Goal: Find contact information: Find contact information

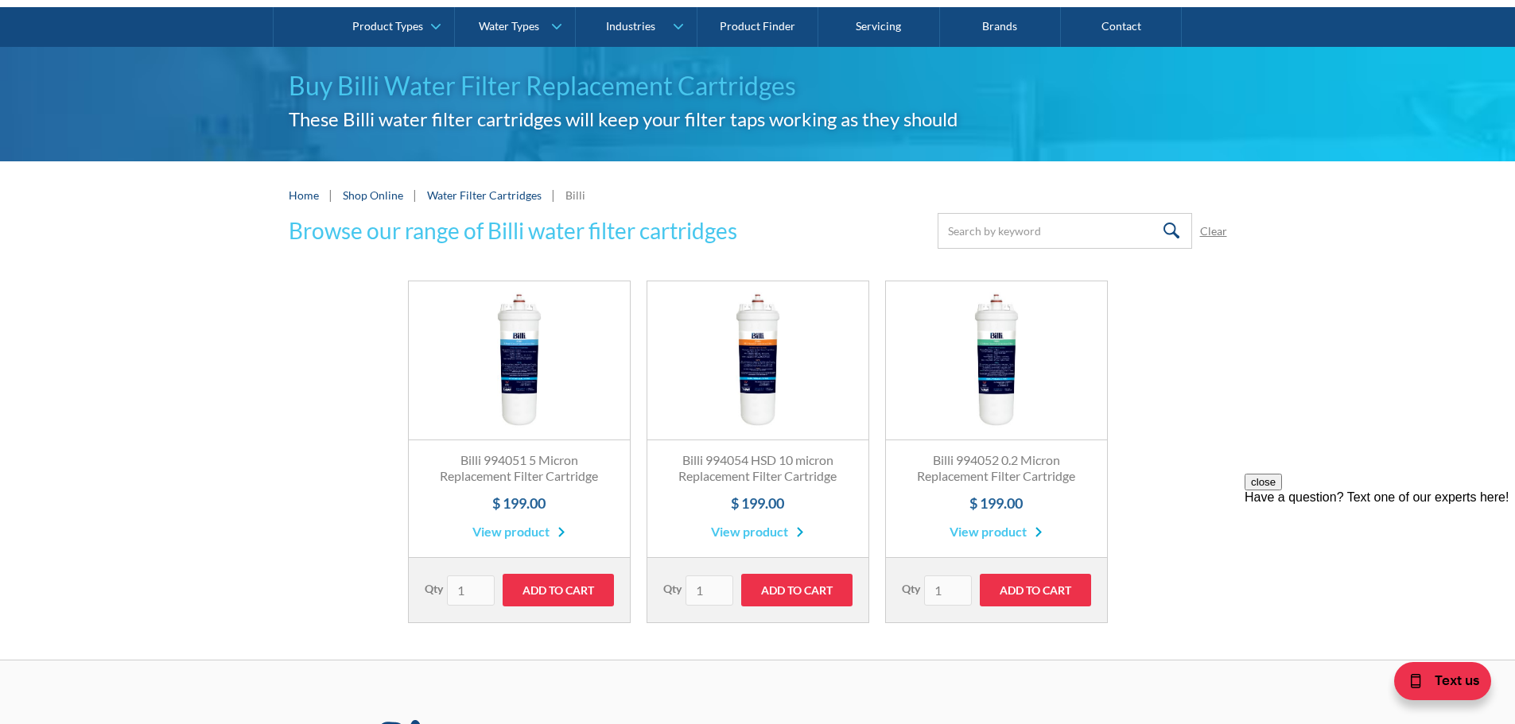
scroll to position [239, 0]
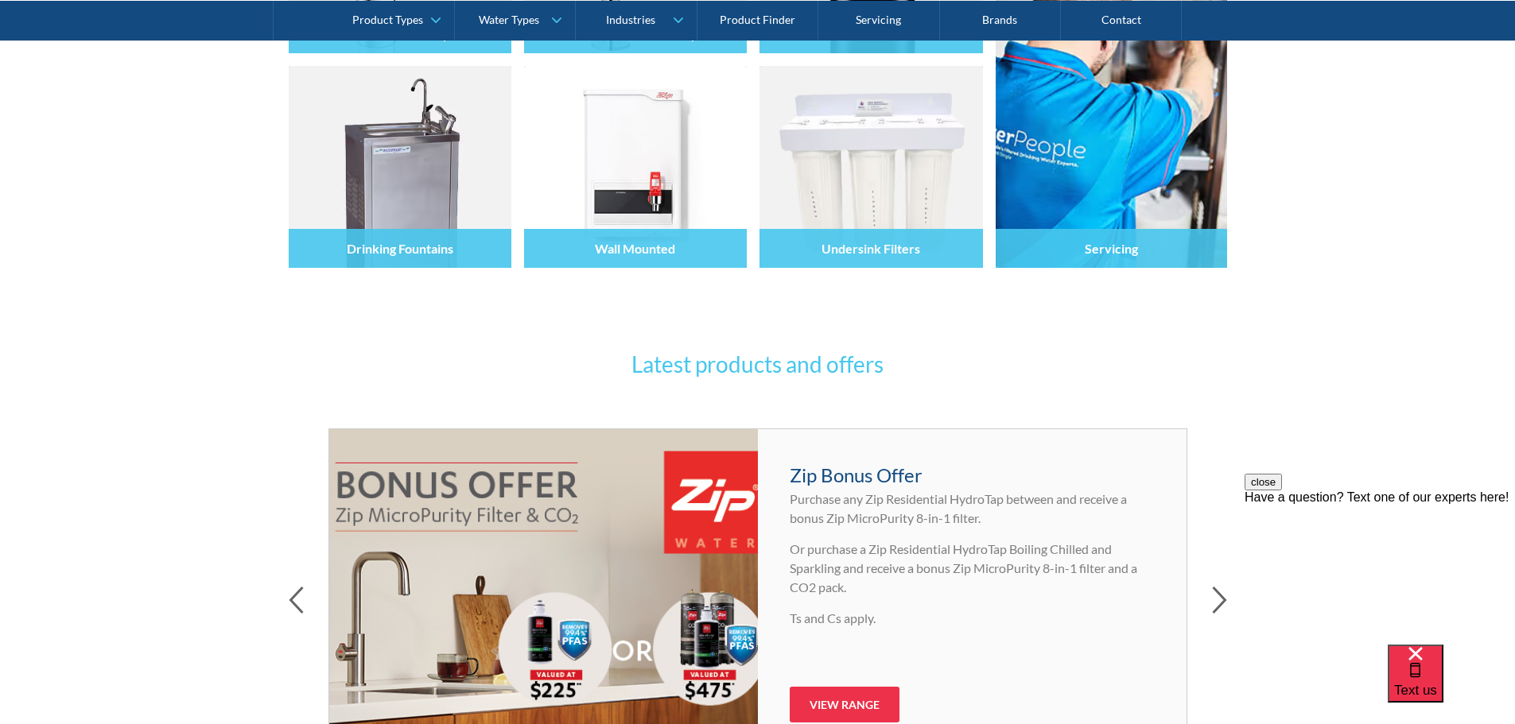
scroll to position [318, 0]
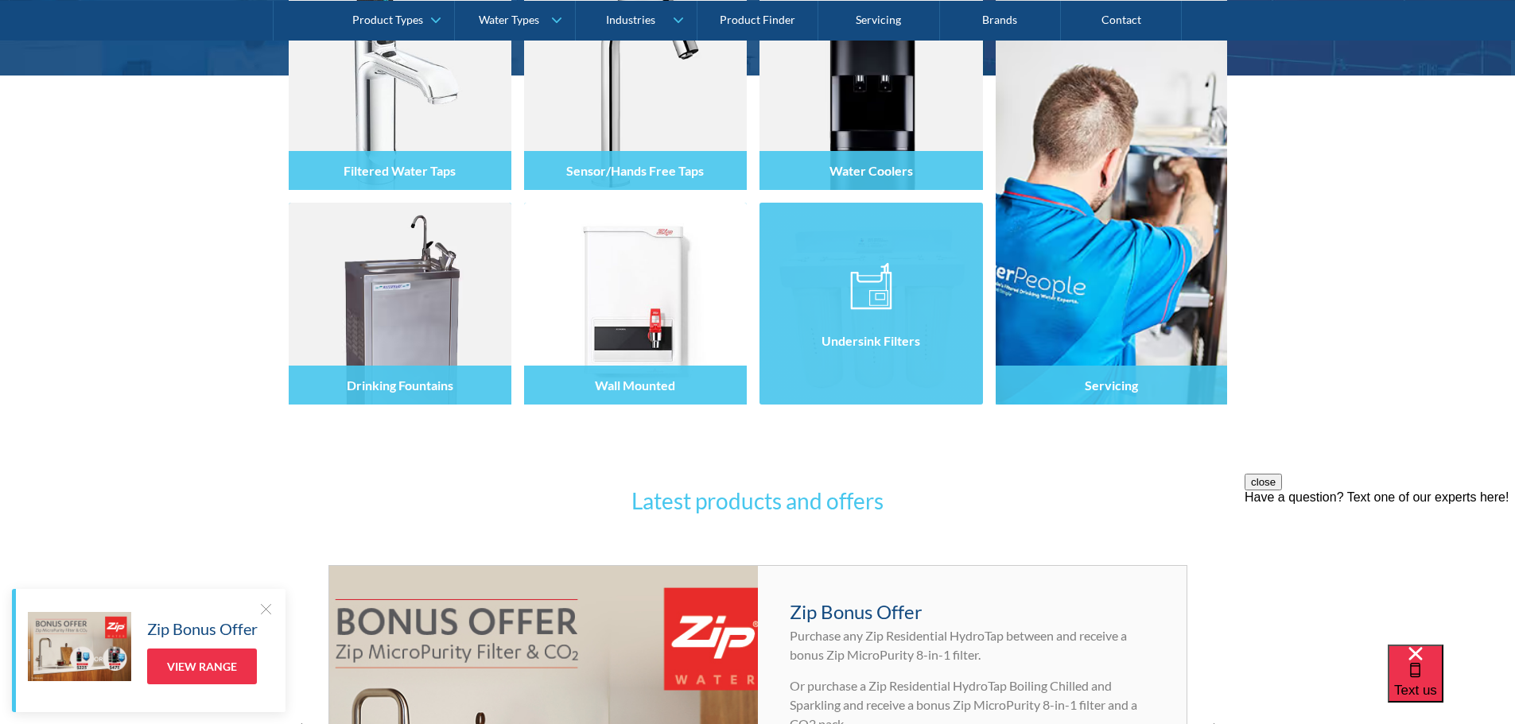
click at [952, 297] on div at bounding box center [870, 317] width 223 height 95
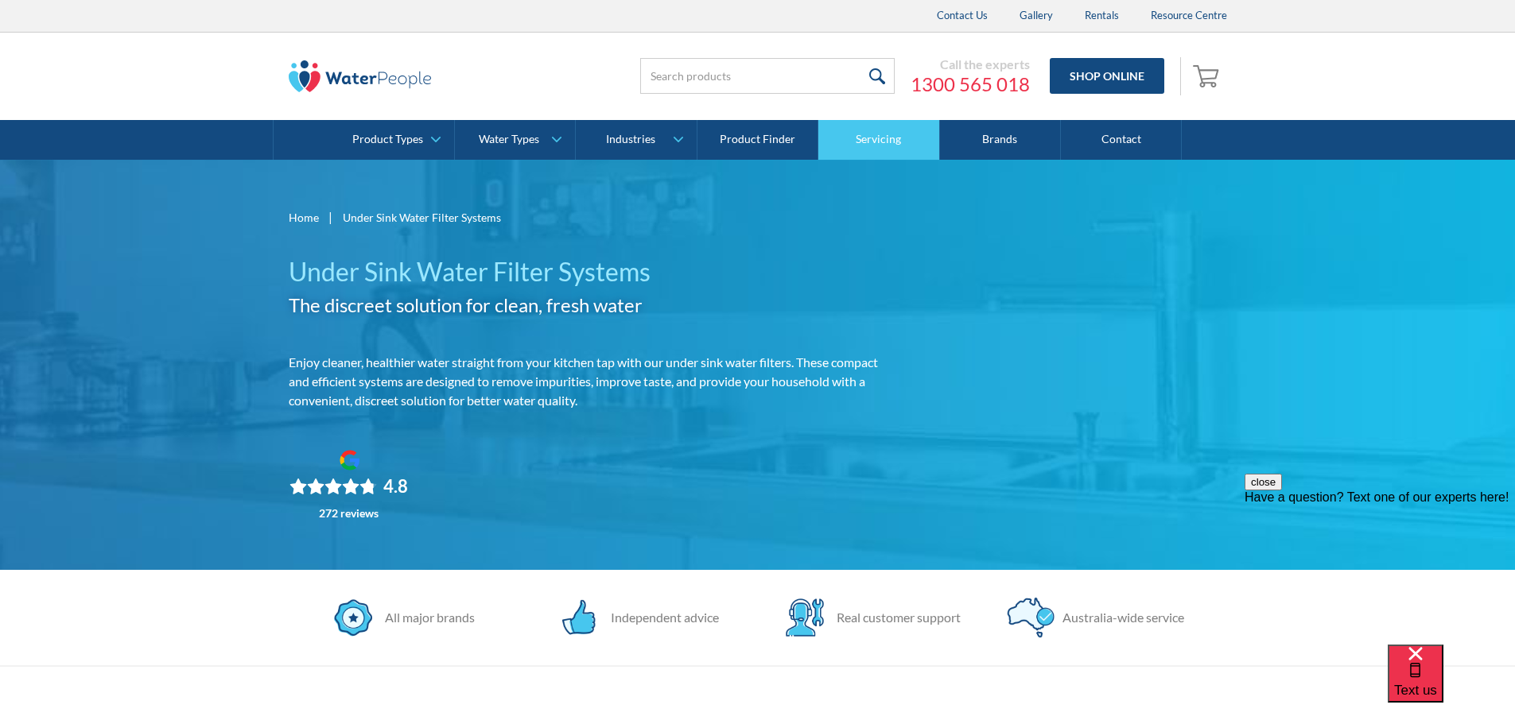
click at [867, 129] on link "Servicing" at bounding box center [878, 140] width 121 height 40
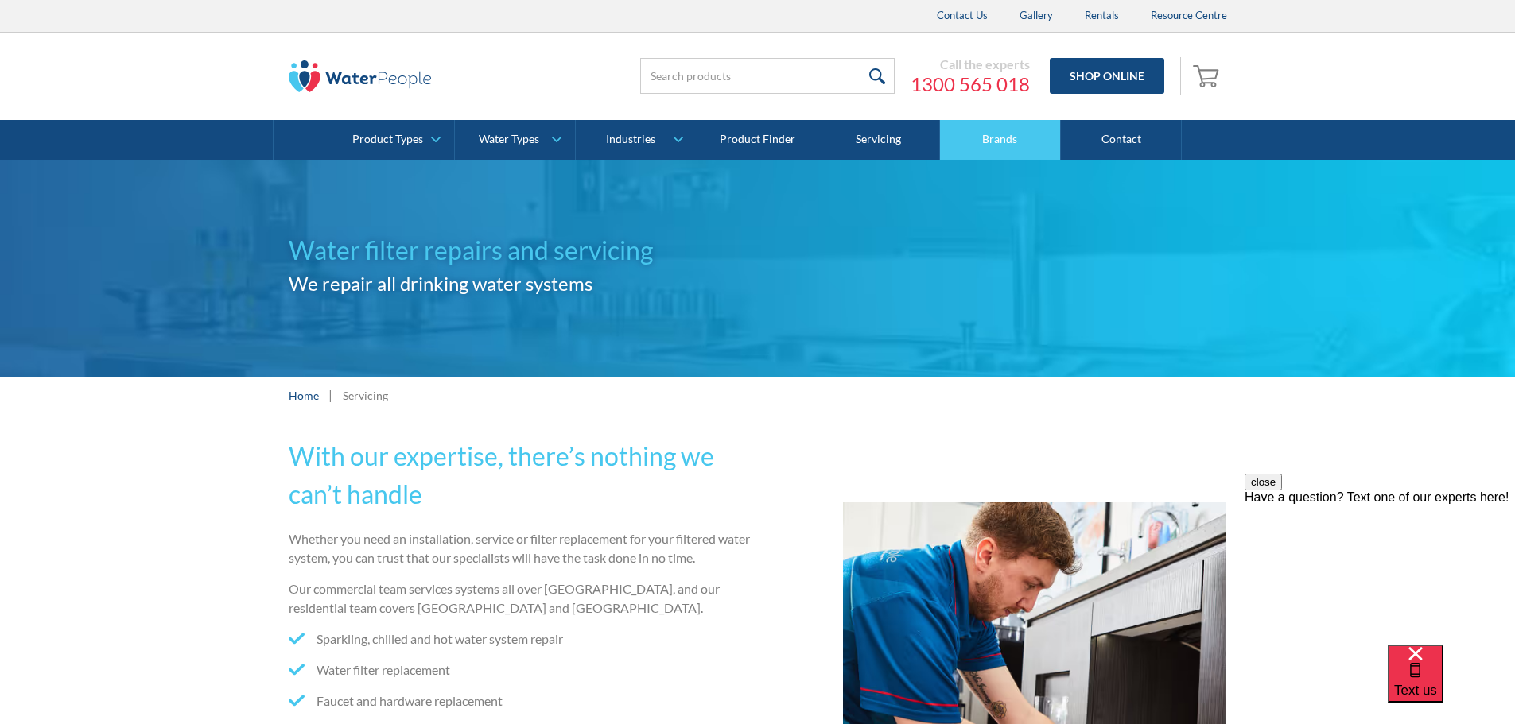
click at [1012, 138] on link "Brands" at bounding box center [1000, 140] width 121 height 40
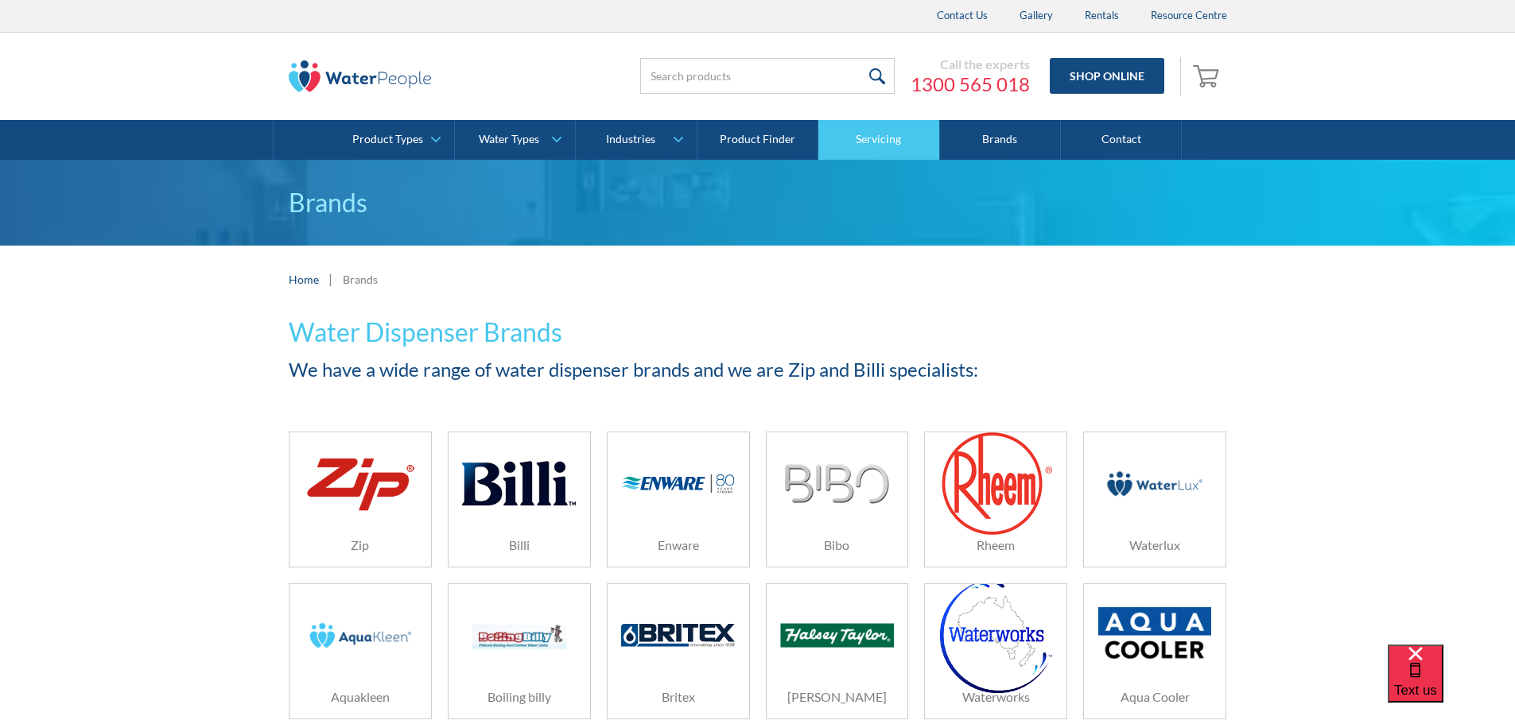
click at [880, 144] on link "Servicing" at bounding box center [878, 140] width 121 height 40
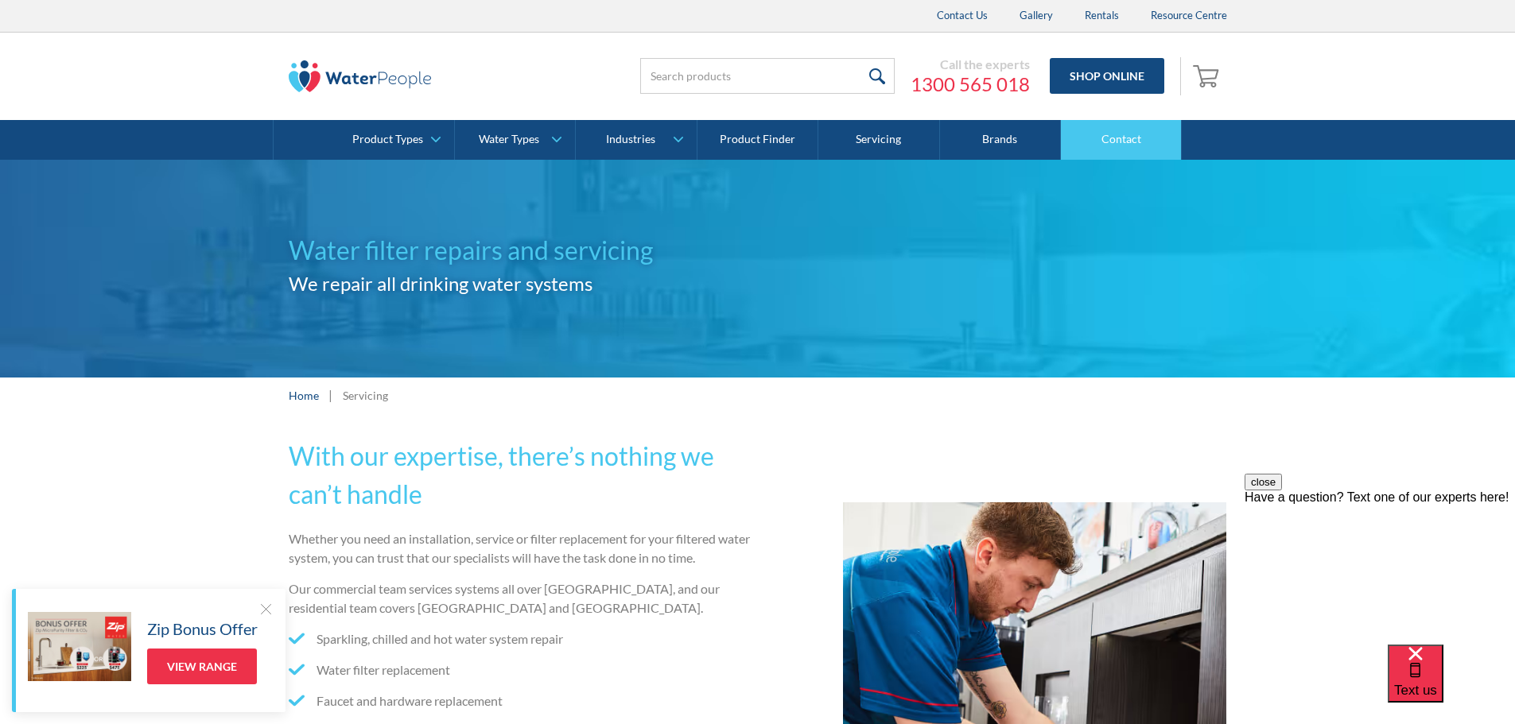
click at [1092, 136] on link "Contact" at bounding box center [1121, 140] width 121 height 40
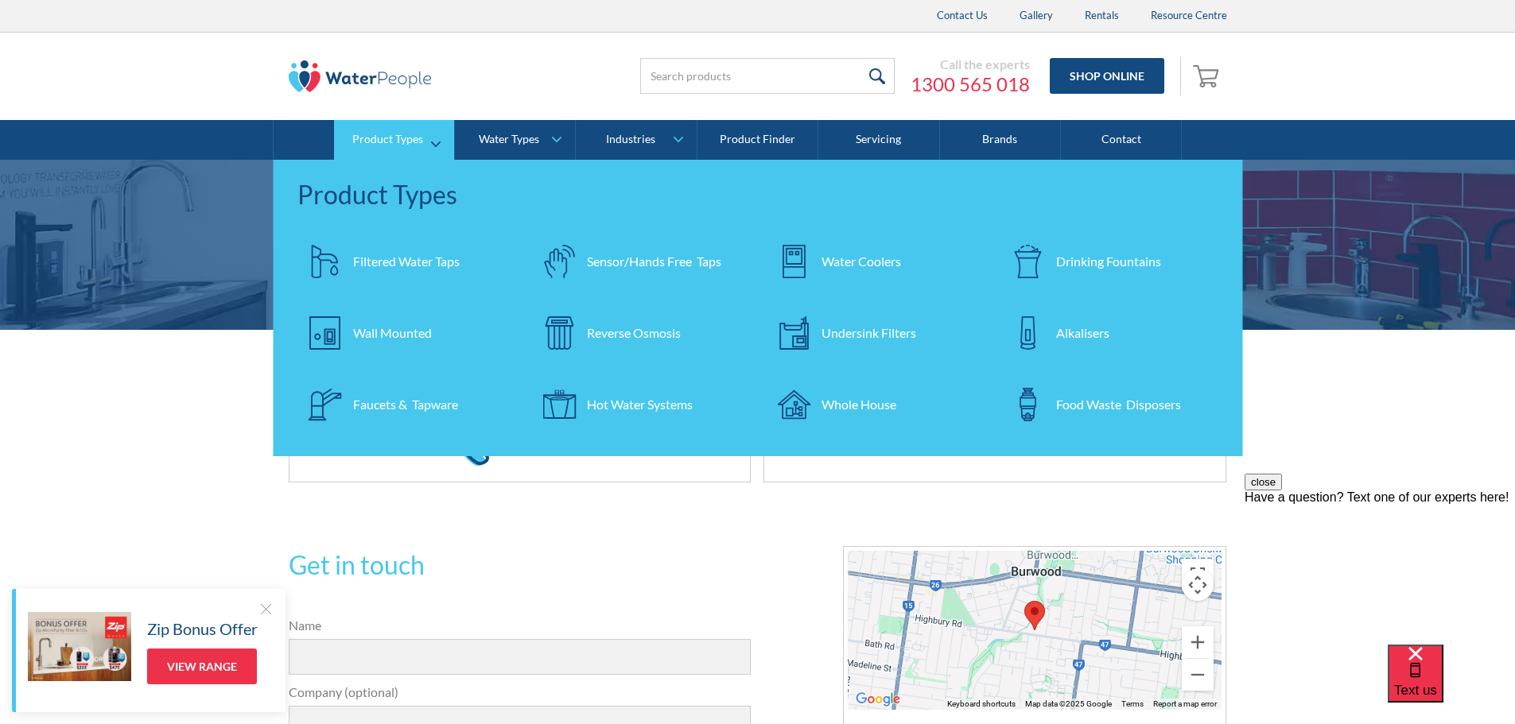
click at [403, 253] on div "Filtered Water Taps" at bounding box center [406, 261] width 107 height 19
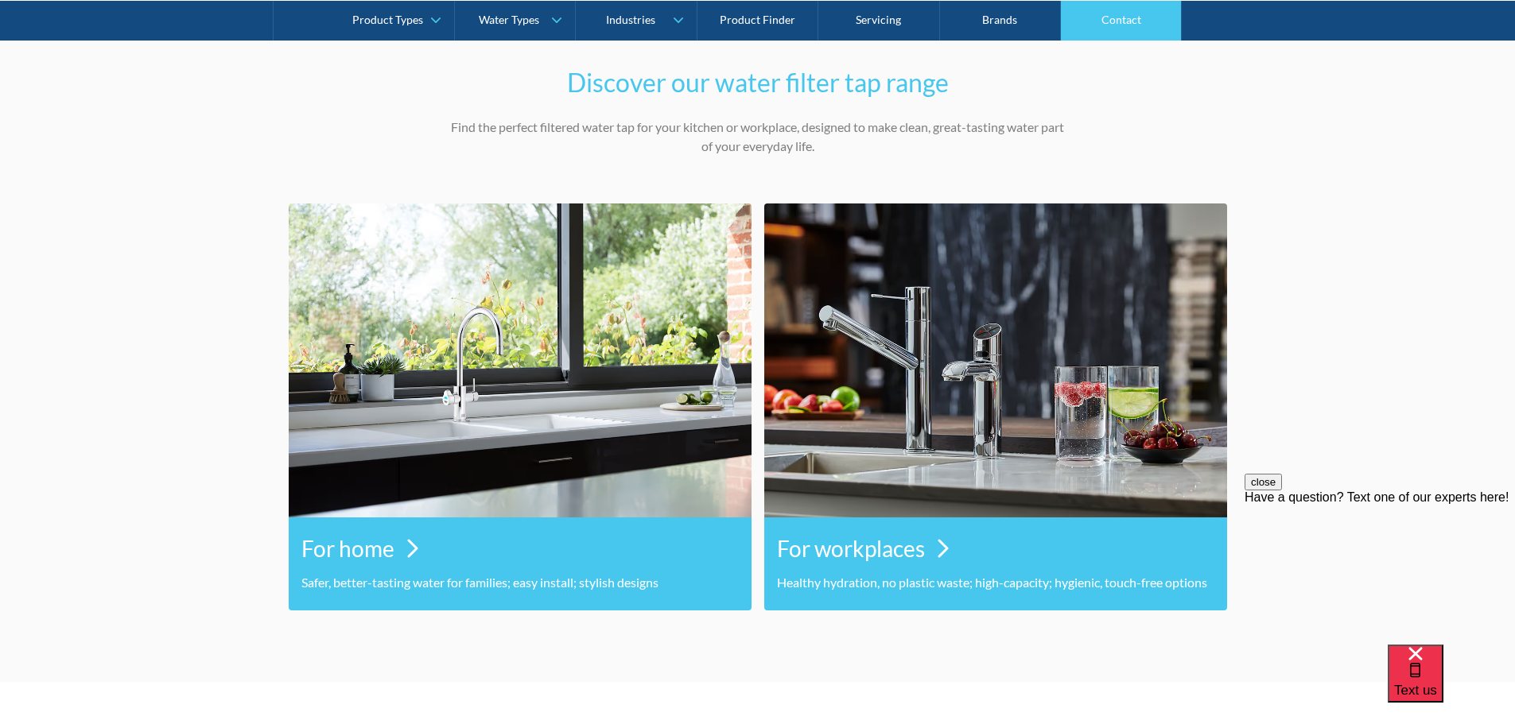
click at [1148, 34] on link "Contact" at bounding box center [1121, 20] width 121 height 40
